Goal: Navigation & Orientation: Find specific page/section

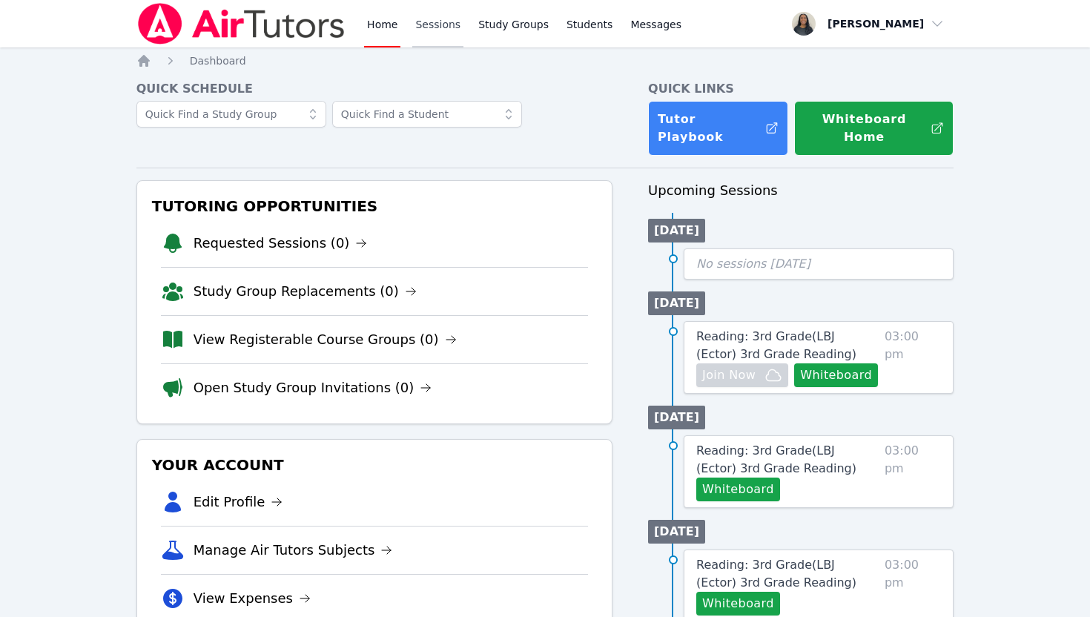
click at [431, 39] on link "Sessions" at bounding box center [437, 23] width 51 height 47
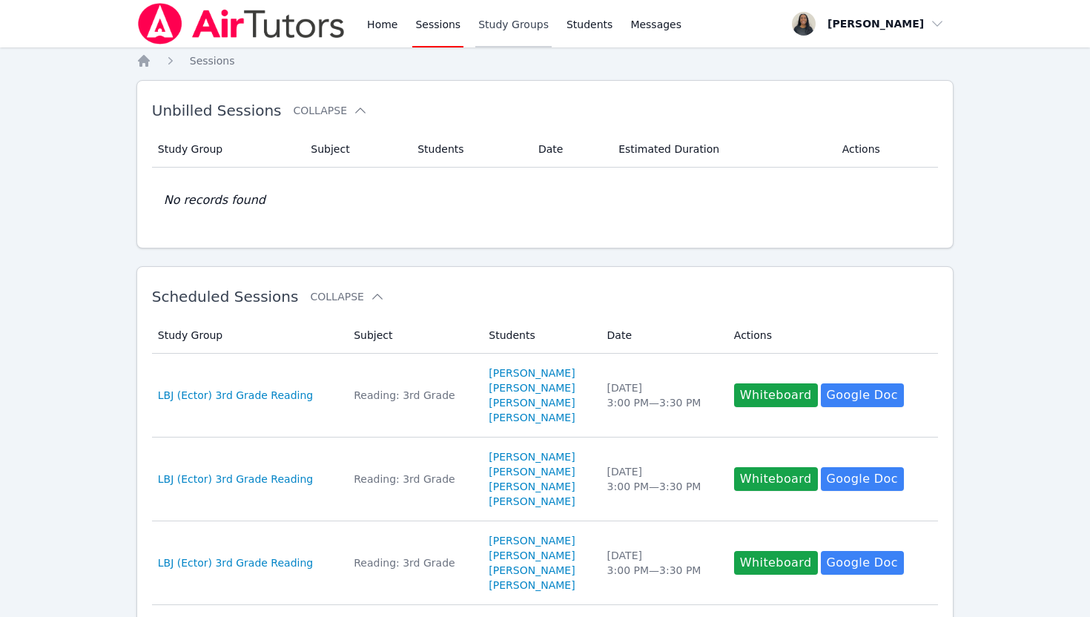
click at [495, 21] on link "Study Groups" at bounding box center [513, 23] width 76 height 47
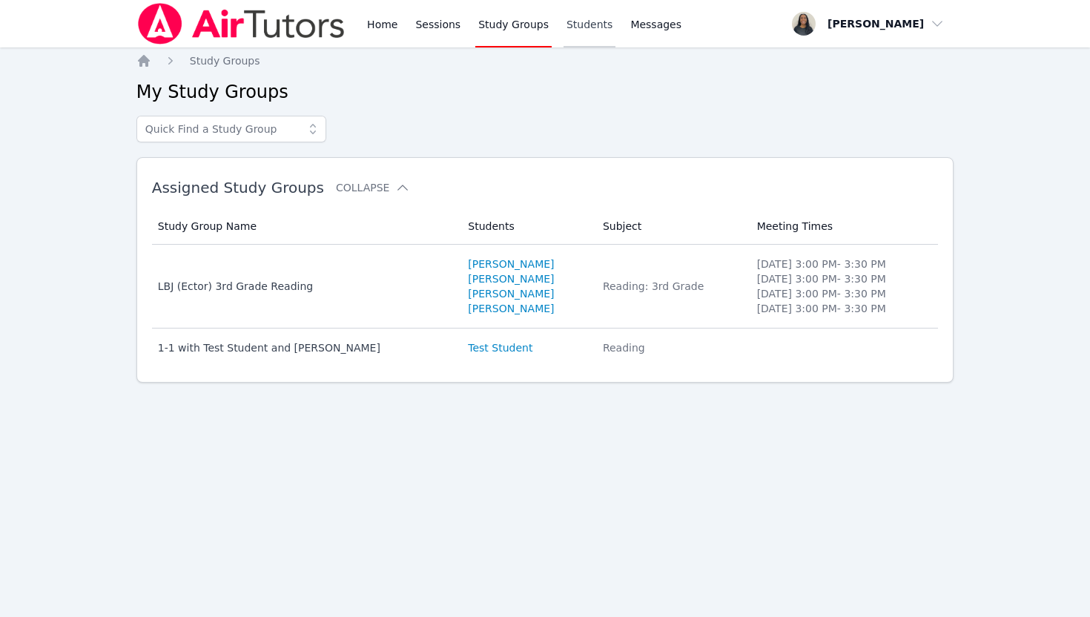
click at [577, 20] on link "Students" at bounding box center [589, 23] width 52 height 47
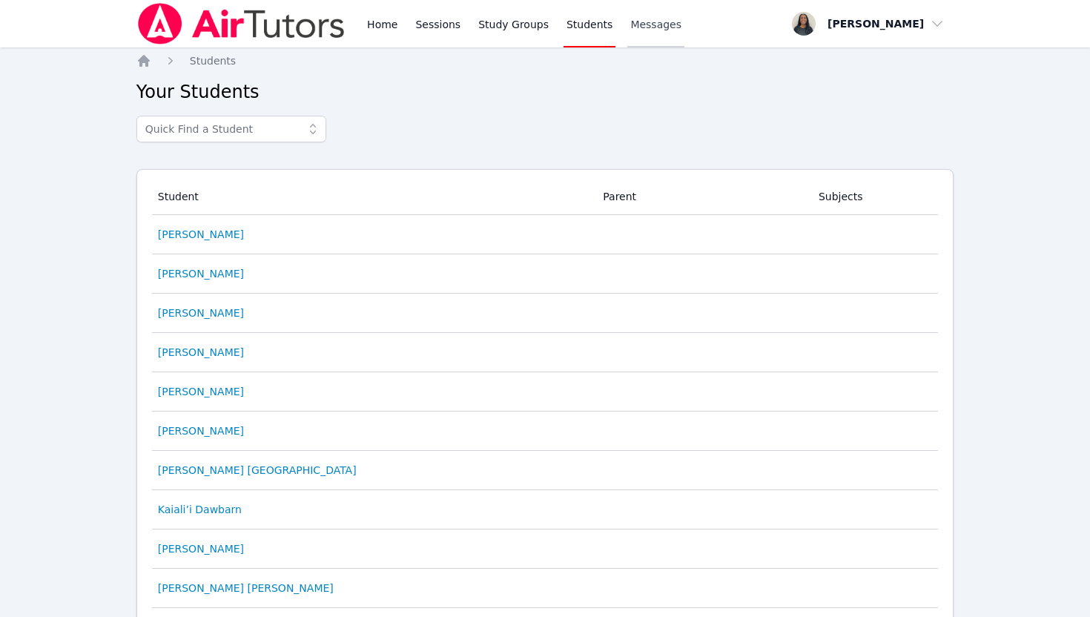
click at [665, 30] on span "Messages" at bounding box center [655, 24] width 51 height 15
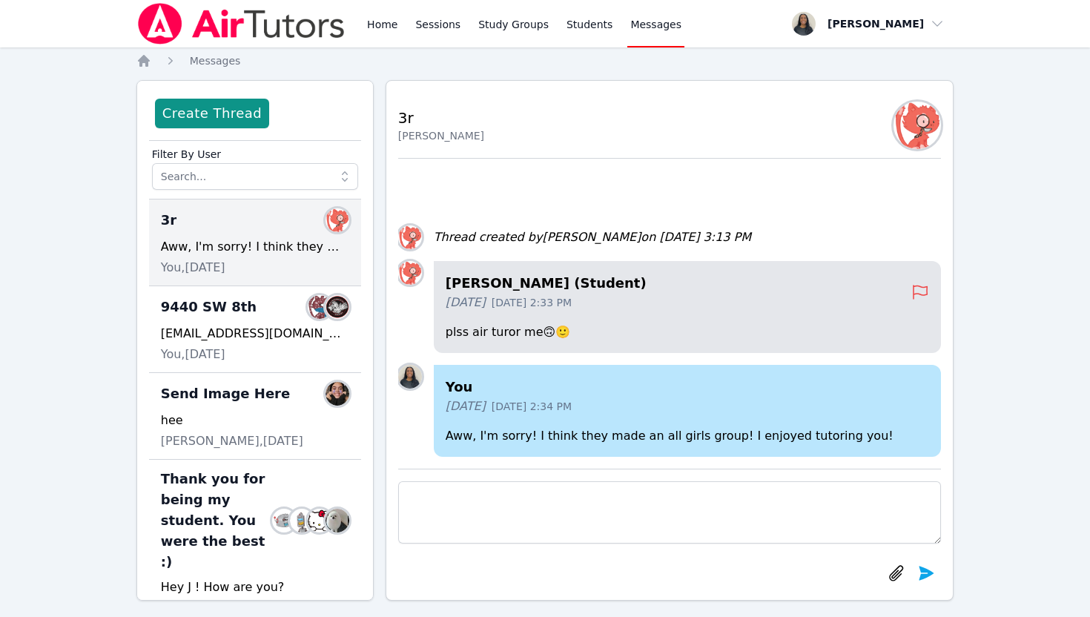
click at [355, 29] on div "Home Sessions Study Groups Students Messages" at bounding box center [410, 23] width 548 height 47
click at [382, 30] on link "Home" at bounding box center [382, 23] width 36 height 47
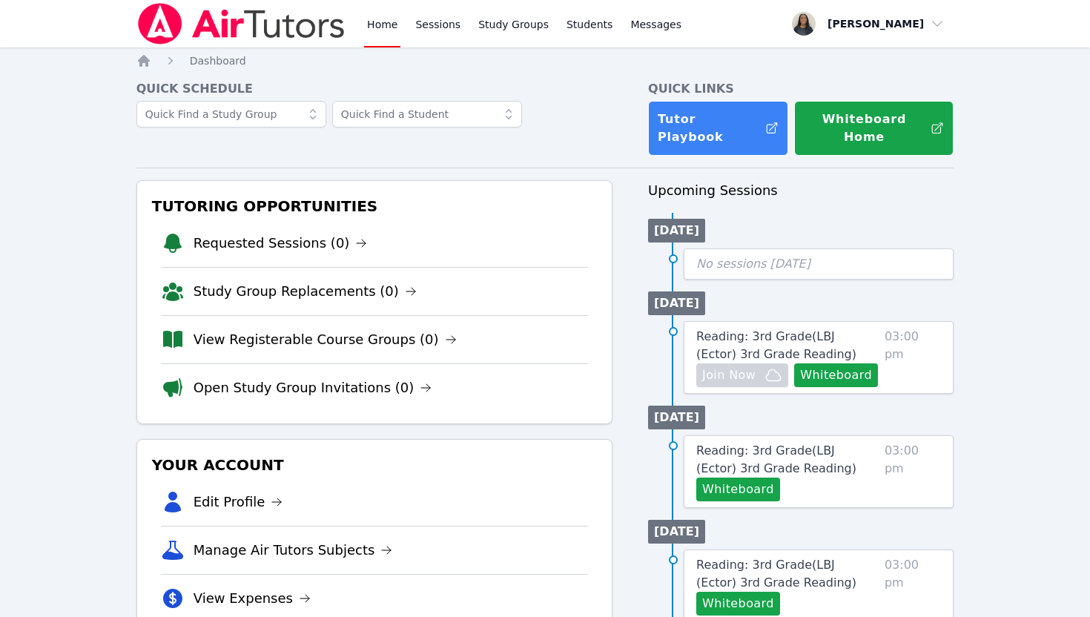
click at [363, 27] on div "Home Sessions Study Groups Students Messages" at bounding box center [410, 23] width 548 height 47
click at [382, 23] on link "Home" at bounding box center [382, 23] width 36 height 47
click at [434, 26] on link "Sessions" at bounding box center [437, 23] width 51 height 47
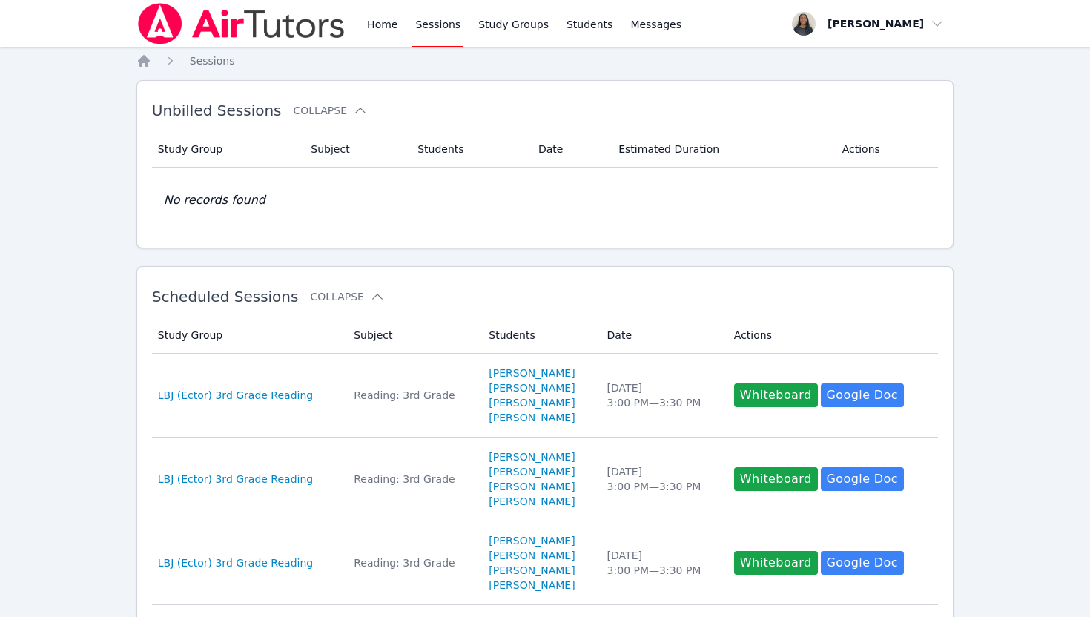
click at [339, 44] on div at bounding box center [241, 23] width 210 height 47
click at [379, 39] on link "Home" at bounding box center [382, 23] width 36 height 47
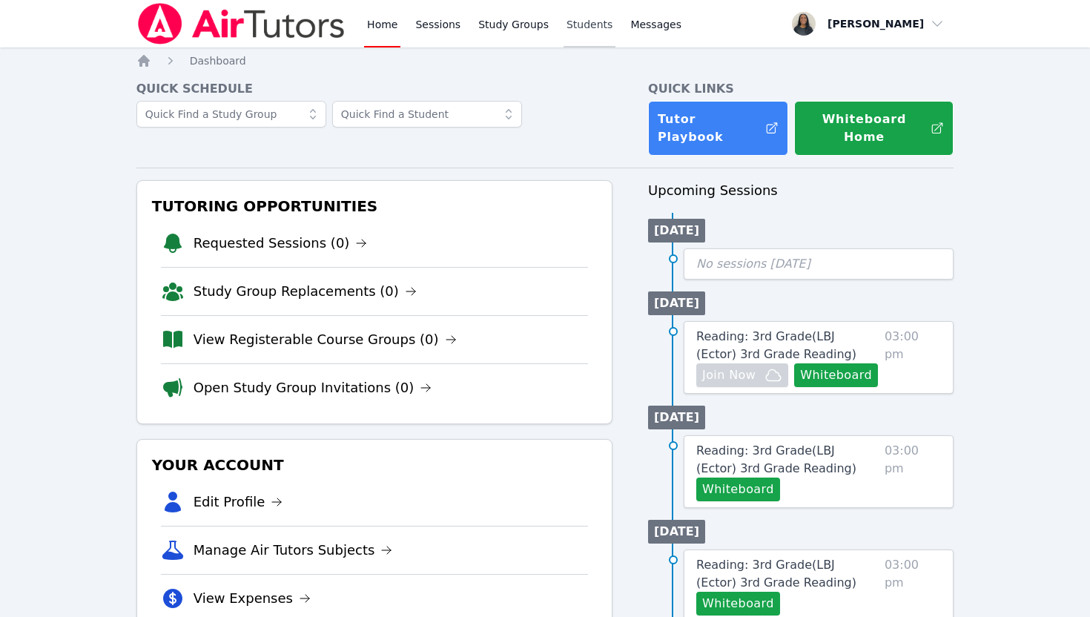
click at [598, 30] on link "Students" at bounding box center [589, 23] width 52 height 47
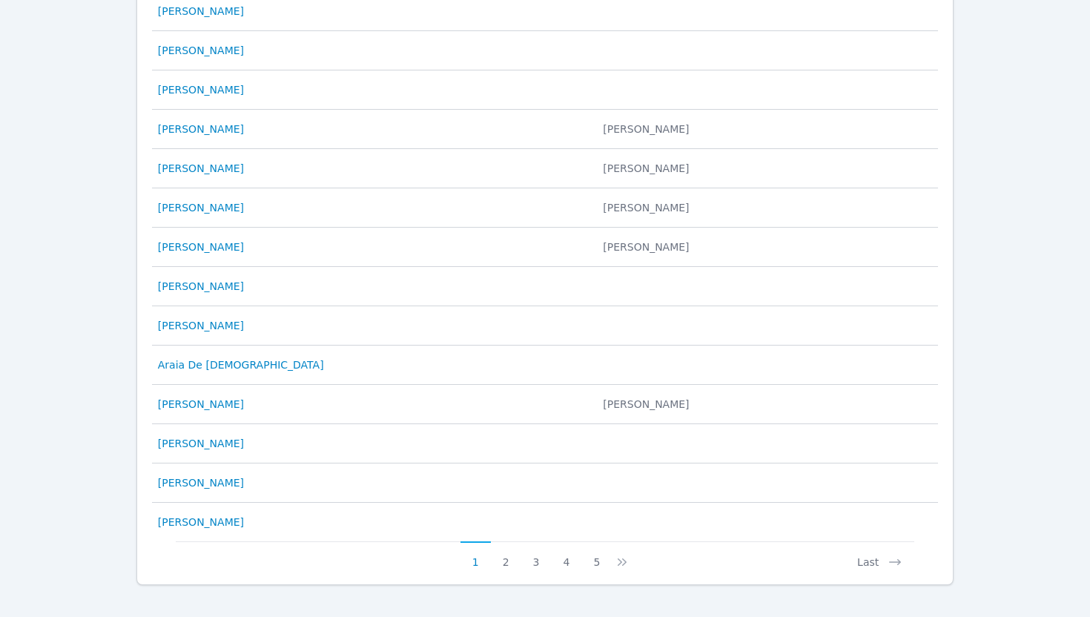
scroll to position [671, 0]
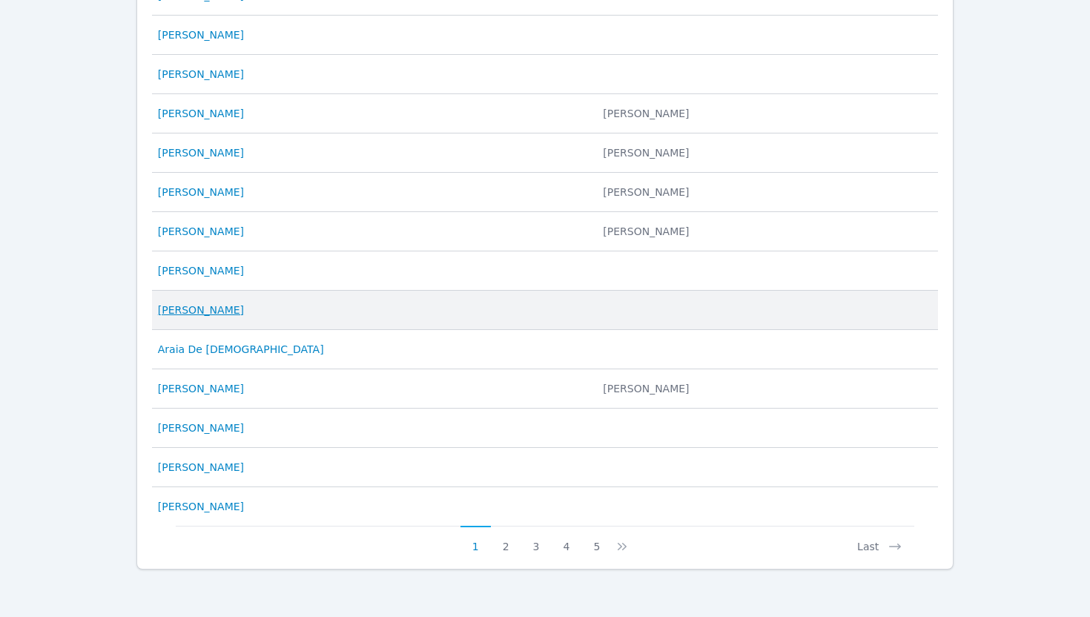
click at [182, 306] on link "Himali Nand" at bounding box center [201, 310] width 86 height 15
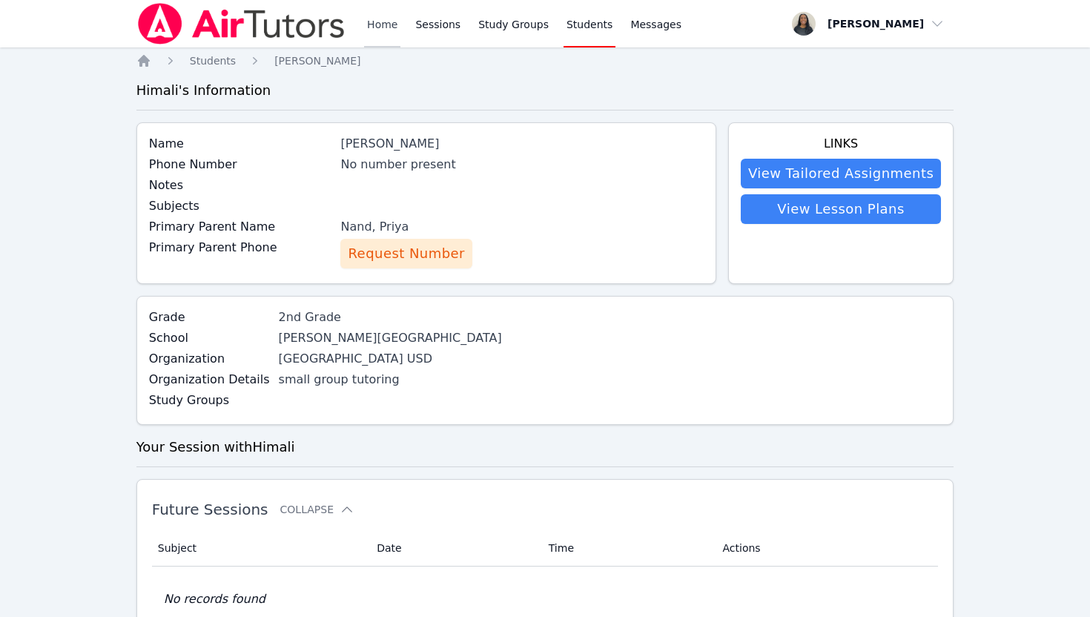
click at [386, 29] on link "Home" at bounding box center [382, 23] width 36 height 47
